Goal: Information Seeking & Learning: Learn about a topic

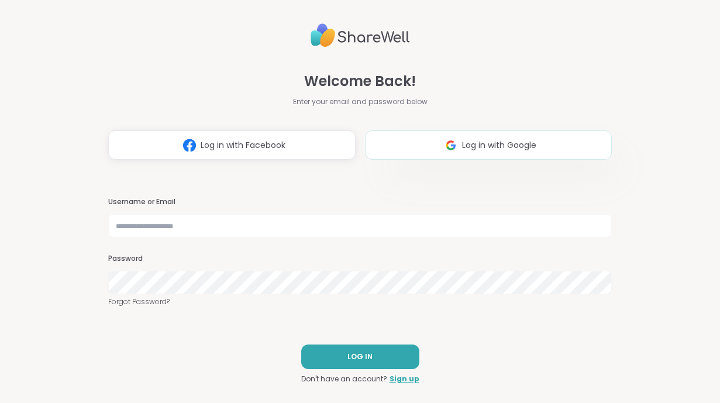
click at [459, 151] on img at bounding box center [451, 146] width 22 height 22
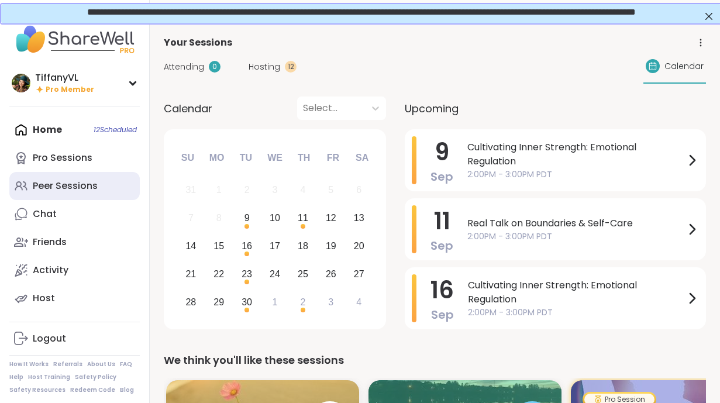
click at [69, 180] on div "Peer Sessions" at bounding box center [65, 186] width 65 height 13
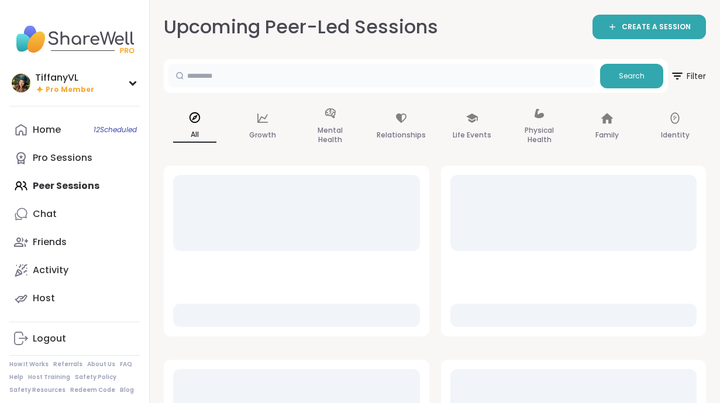
click at [249, 84] on input "text" at bounding box center [381, 75] width 427 height 23
type input "****"
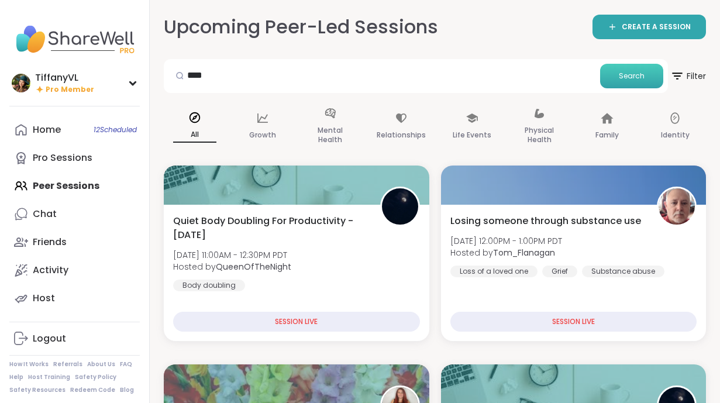
click at [632, 75] on span "Search" at bounding box center [632, 76] width 26 height 11
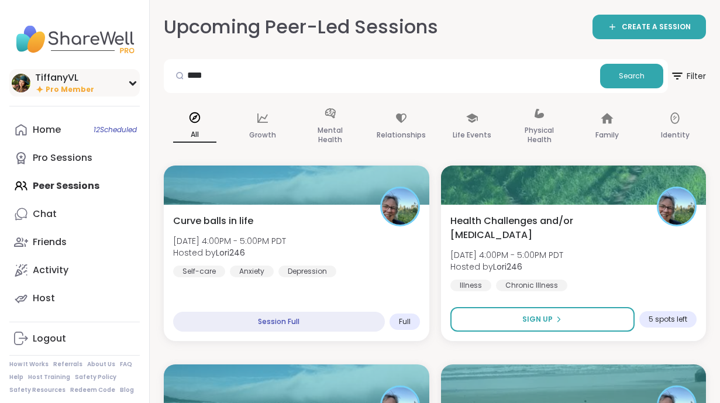
click at [63, 85] on span "Pro Member" at bounding box center [70, 90] width 49 height 10
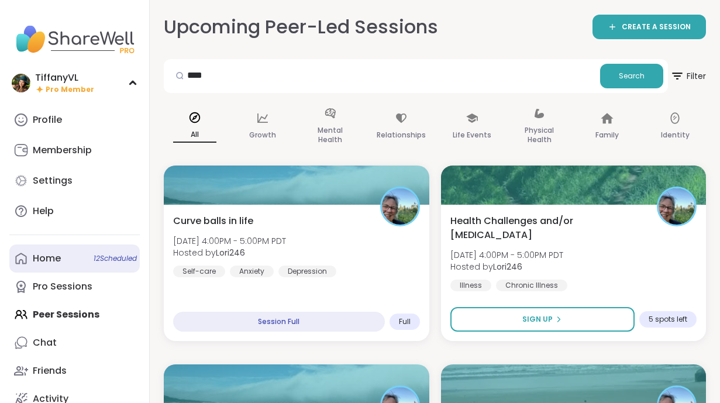
click at [59, 267] on link "Home 12 Scheduled" at bounding box center [74, 259] width 130 height 28
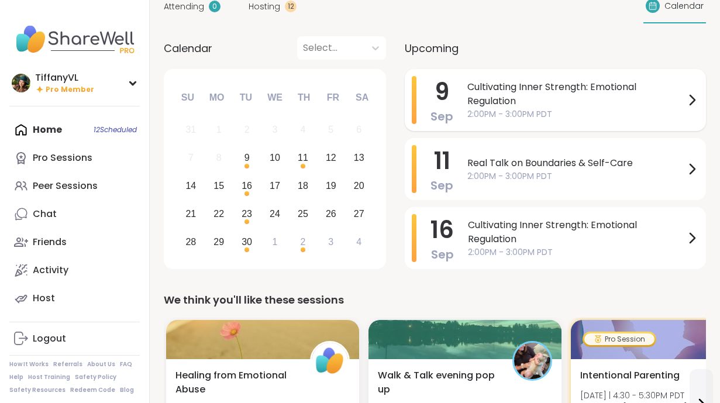
scroll to position [67, 0]
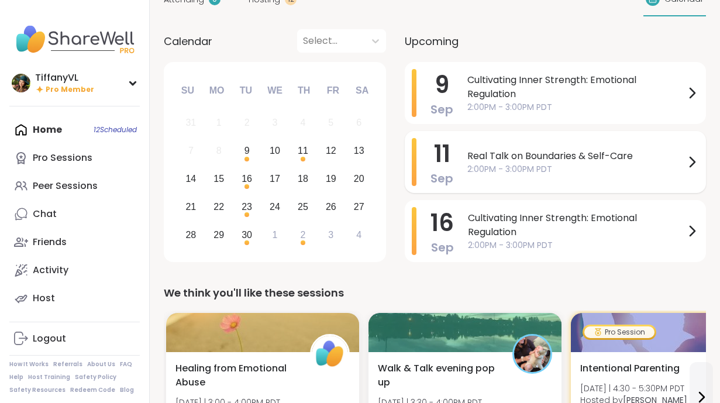
click at [575, 159] on span "Real Talk on Boundaries & Self-Care" at bounding box center [576, 156] width 218 height 14
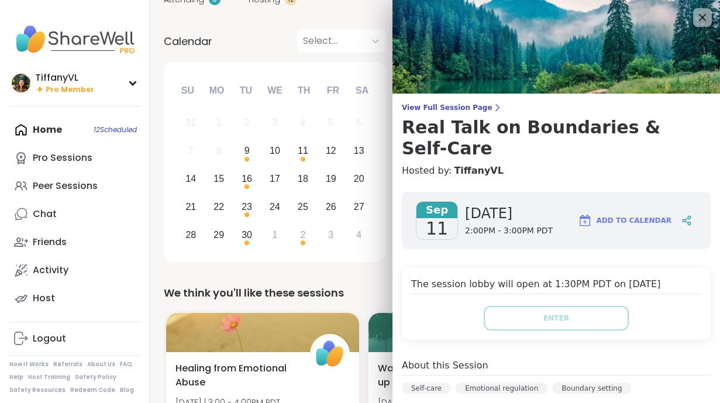
scroll to position [0, 0]
click at [703, 20] on icon at bounding box center [702, 17] width 15 height 15
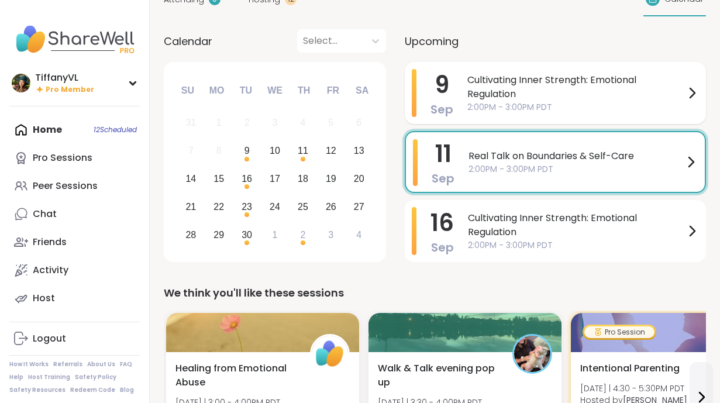
click at [546, 95] on span "Cultivating Inner Strength: Emotional Regulation" at bounding box center [576, 87] width 218 height 28
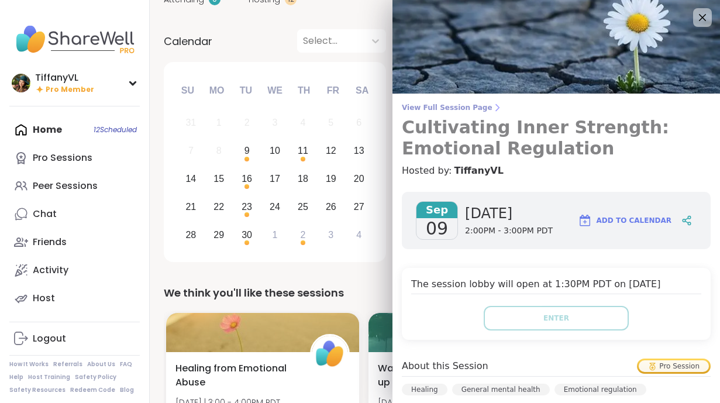
click at [507, 133] on h3 "Cultivating Inner Strength: Emotional Regulation" at bounding box center [556, 138] width 309 height 42
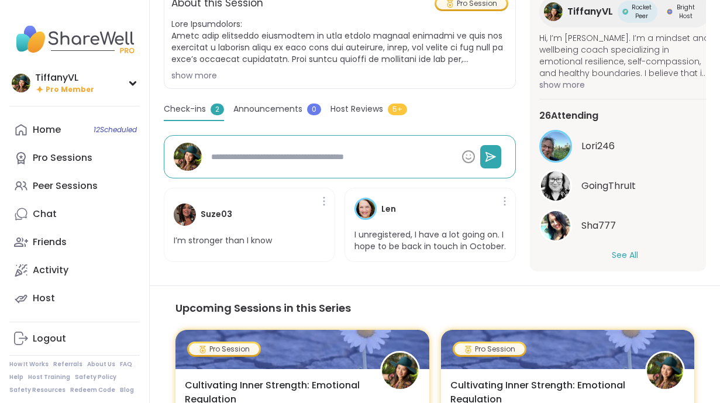
click at [634, 260] on button "See All" at bounding box center [625, 255] width 26 height 12
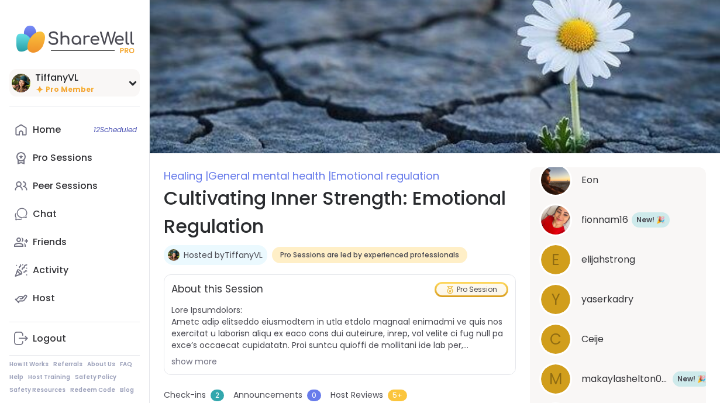
click at [65, 90] on span "Pro Member" at bounding box center [70, 90] width 49 height 10
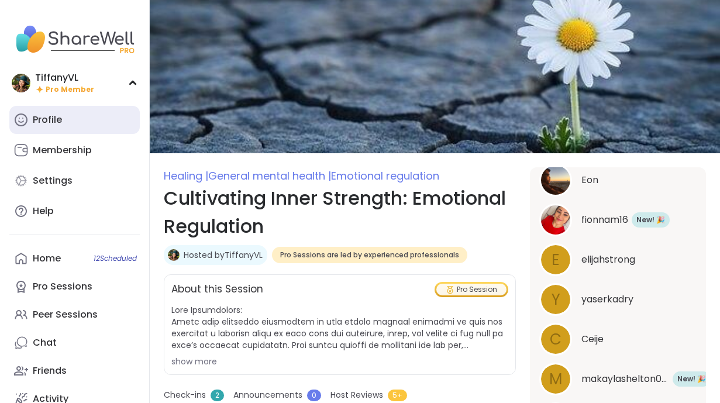
click at [37, 129] on link "Profile" at bounding box center [74, 120] width 130 height 28
type textarea "*"
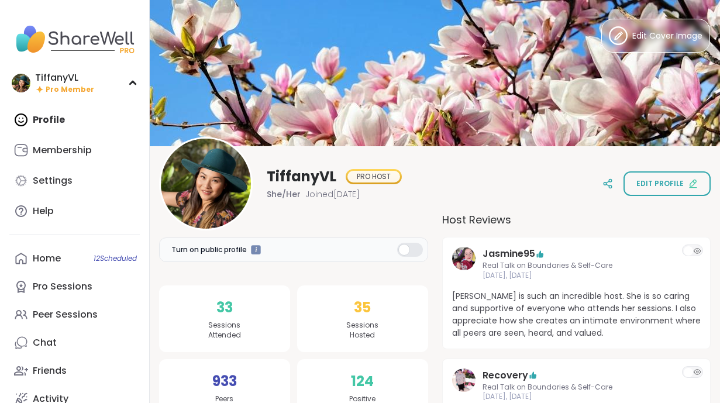
scroll to position [-4, 0]
